Goal: Information Seeking & Learning: Learn about a topic

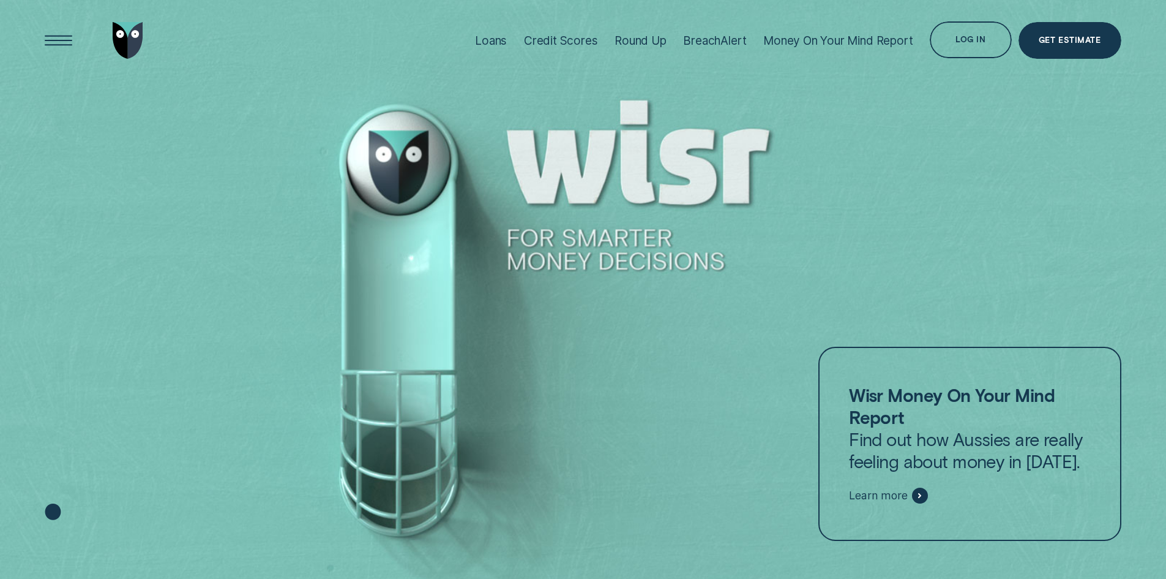
drag, startPoint x: 512, startPoint y: 239, endPoint x: 663, endPoint y: 250, distance: 151.1
click at [662, 250] on div at bounding box center [583, 289] width 1166 height 579
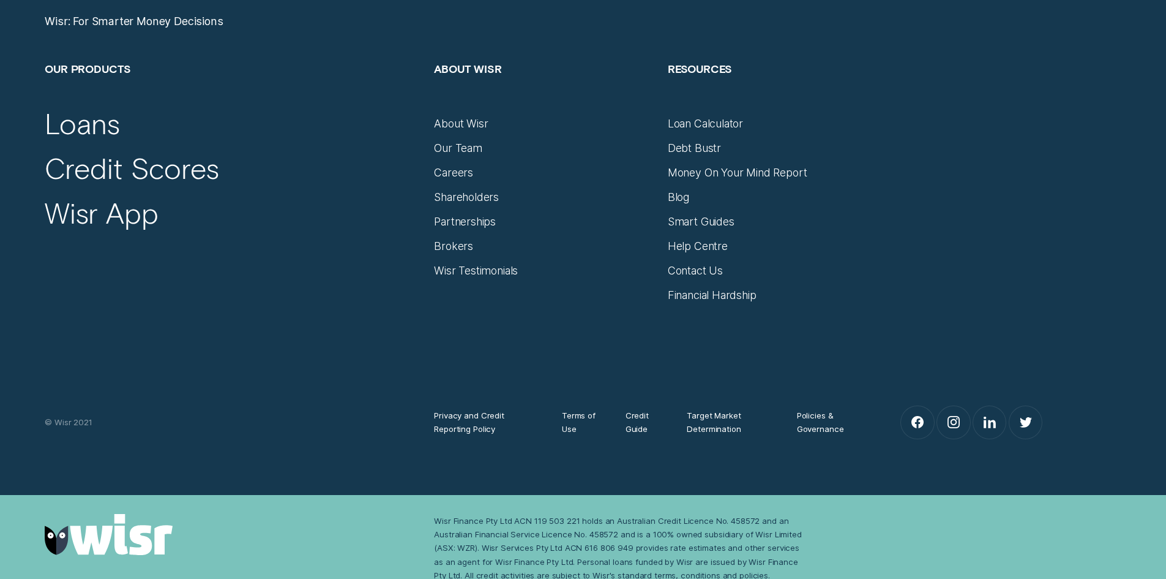
scroll to position [5359, 0]
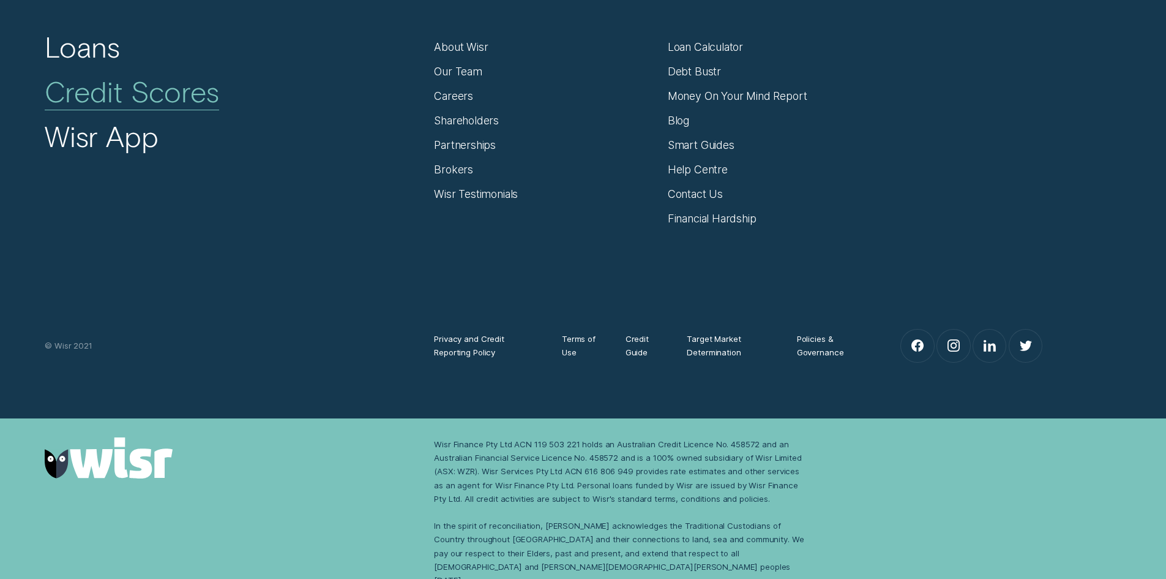
click at [120, 89] on div "Credit Scores" at bounding box center [132, 92] width 175 height 36
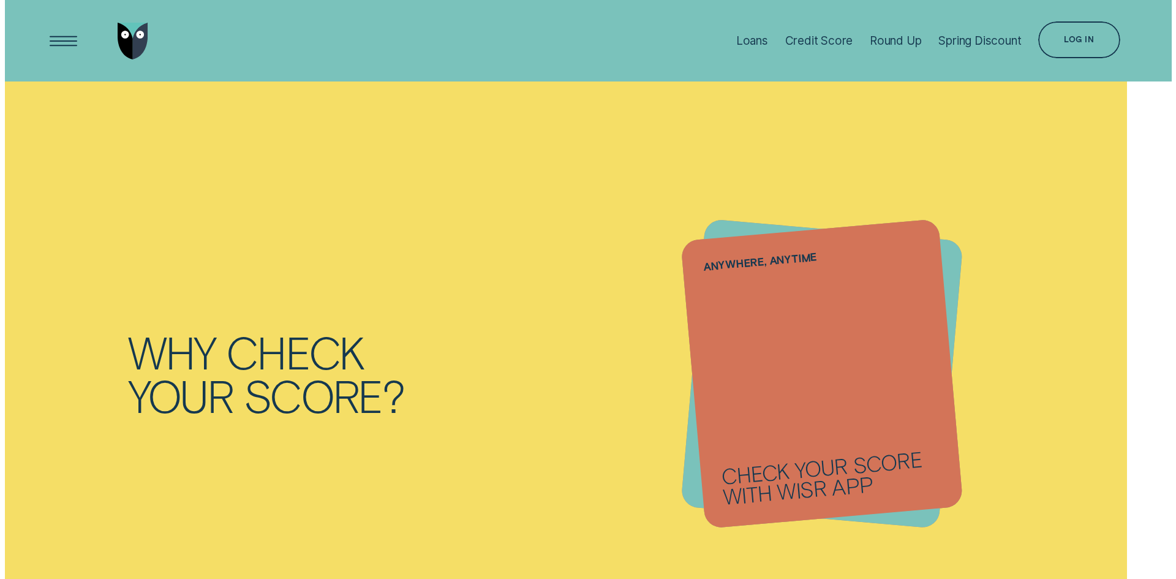
scroll to position [1592, 0]
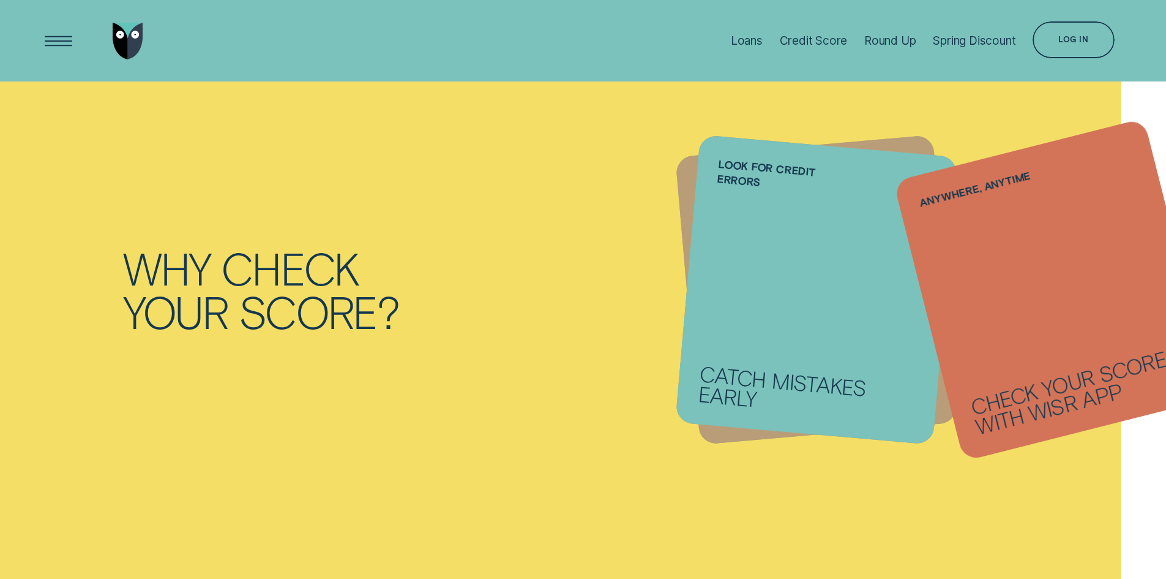
click at [711, 268] on li "Anywhere, anytime Check your score with Wisr App" at bounding box center [817, 289] width 258 height 288
click at [59, 45] on div "Open Menu" at bounding box center [58, 41] width 52 height 52
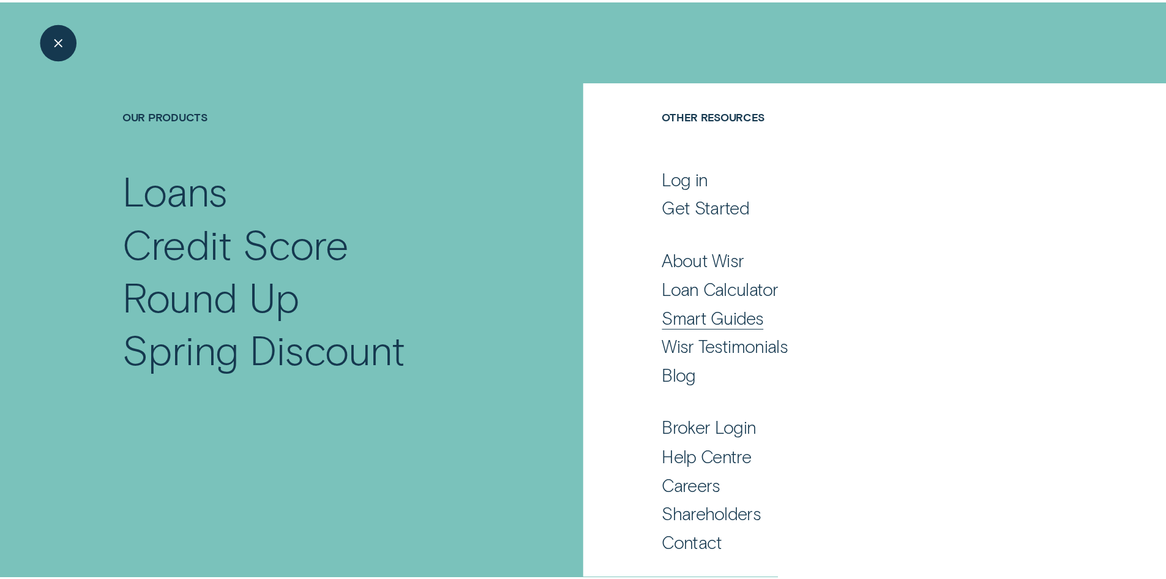
scroll to position [0, 0]
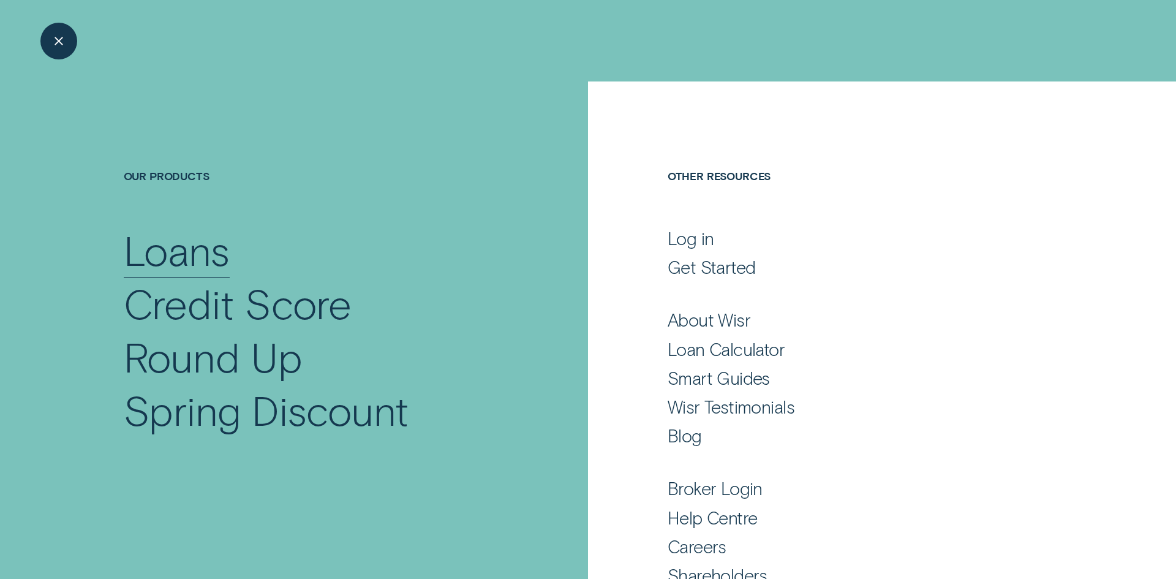
click at [195, 258] on div "Loans" at bounding box center [177, 249] width 106 height 53
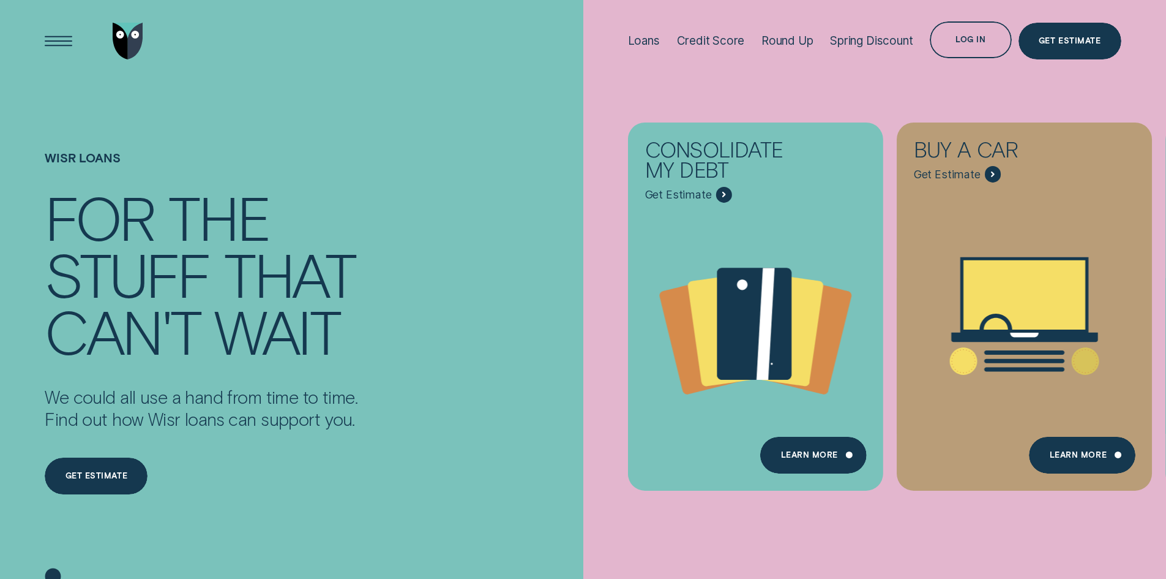
click at [132, 40] on img "Go to home page" at bounding box center [128, 41] width 31 height 37
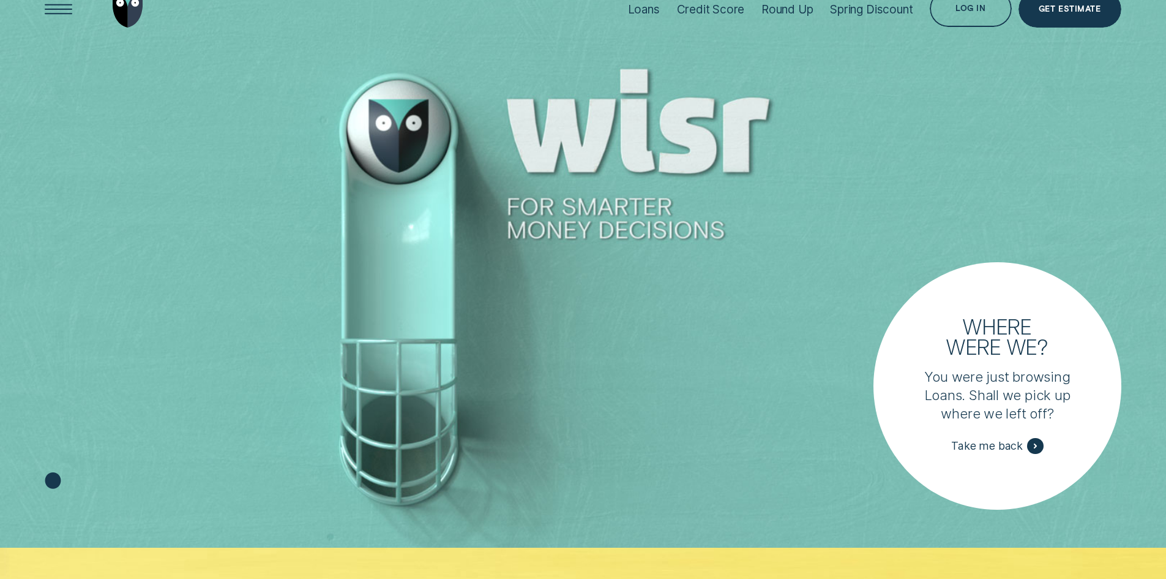
scroll to position [61, 0]
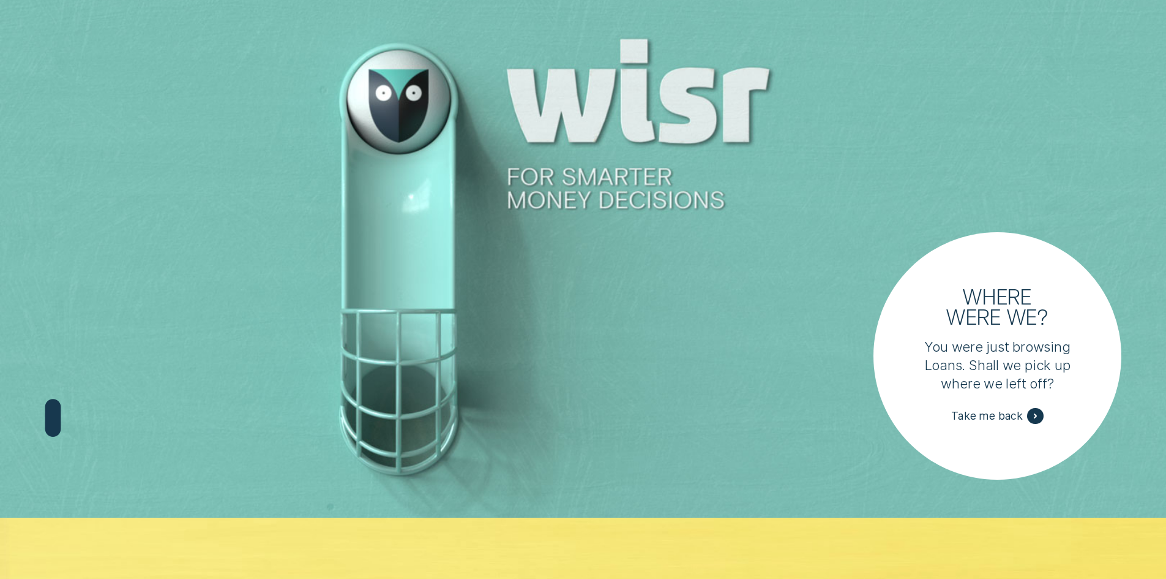
drag, startPoint x: 544, startPoint y: 103, endPoint x: 767, endPoint y: 107, distance: 222.3
click at [767, 107] on div at bounding box center [583, 228] width 1166 height 579
click at [764, 116] on div at bounding box center [583, 228] width 1166 height 579
